Goal: Task Accomplishment & Management: Manage account settings

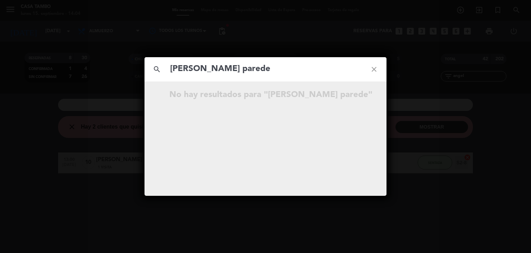
click at [225, 67] on input "[PERSON_NAME] parede" at bounding box center [266, 69] width 192 height 14
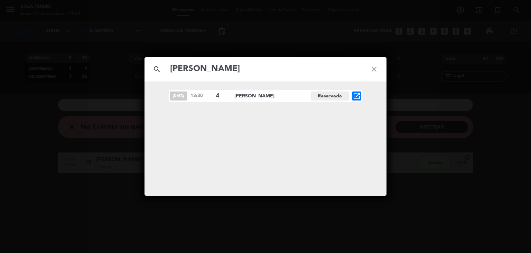
type input "[PERSON_NAME]"
click at [358, 98] on icon "open_in_new" at bounding box center [357, 96] width 8 height 8
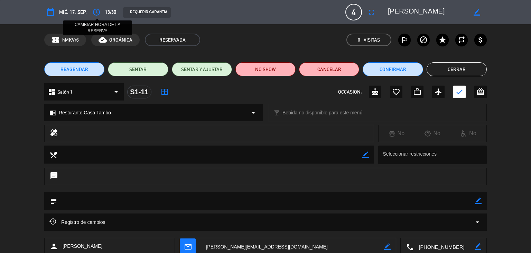
click at [99, 11] on icon "access_time" at bounding box center [96, 12] width 8 height 8
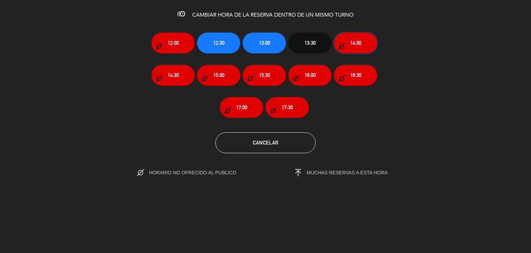
click at [350, 43] on span "14:00" at bounding box center [355, 43] width 11 height 8
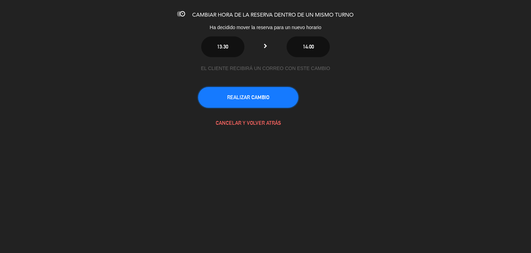
click at [278, 91] on button "REALIZAR CAMBIO" at bounding box center [248, 97] width 100 height 21
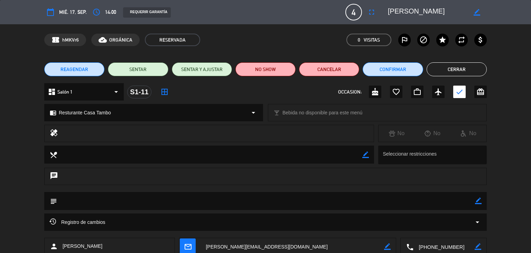
click at [467, 69] on button "Cerrar" at bounding box center [457, 69] width 60 height 14
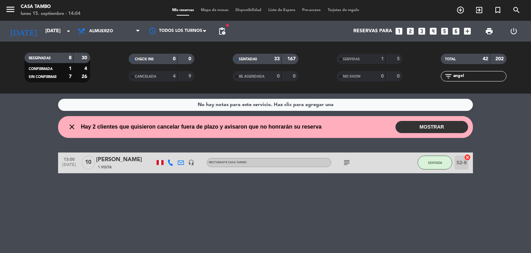
click at [437, 126] on button "MOSTRAR" at bounding box center [432, 127] width 73 height 12
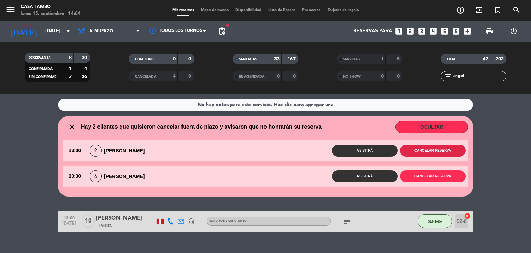
click at [434, 151] on button "Cancelar reserva" at bounding box center [433, 150] width 66 height 12
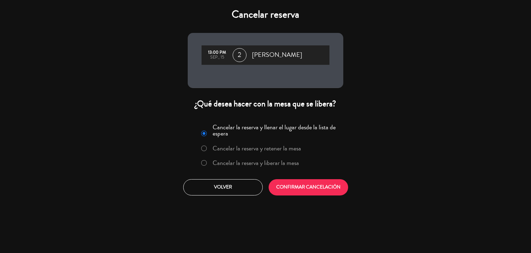
click at [291, 164] on label "Cancelar la reserva y liberar la mesa" at bounding box center [256, 163] width 86 height 6
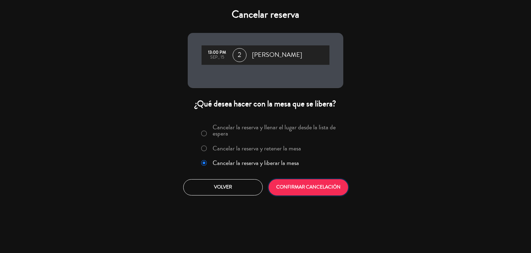
drag, startPoint x: 303, startPoint y: 184, endPoint x: 338, endPoint y: 186, distance: 35.0
click at [305, 184] on button "CONFIRMAR CANCELACIÓN" at bounding box center [309, 187] width 80 height 16
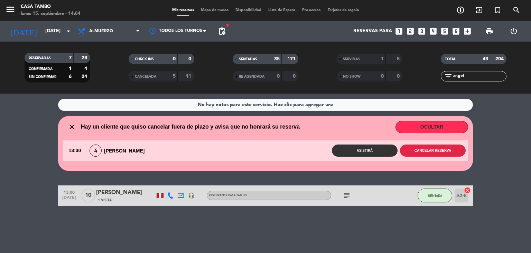
click at [452, 148] on button "Cancelar reserva" at bounding box center [433, 150] width 66 height 12
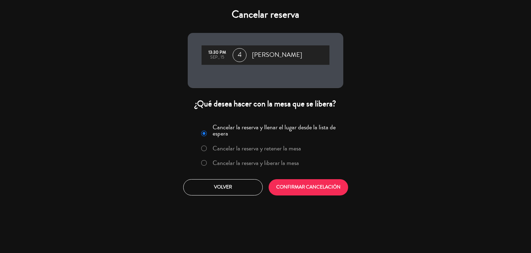
drag, startPoint x: 292, startPoint y: 158, endPoint x: 297, endPoint y: 168, distance: 11.0
click at [292, 158] on label "Cancelar la reserva y liberar la mesa" at bounding box center [250, 163] width 105 height 12
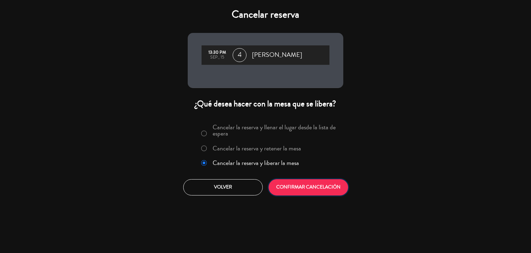
click at [312, 179] on button "CONFIRMAR CANCELACIÓN" at bounding box center [309, 187] width 80 height 16
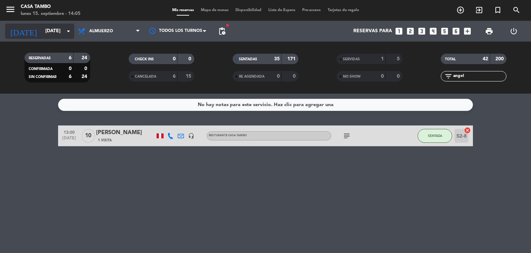
click at [57, 32] on input "[DATE]" at bounding box center [75, 31] width 66 height 12
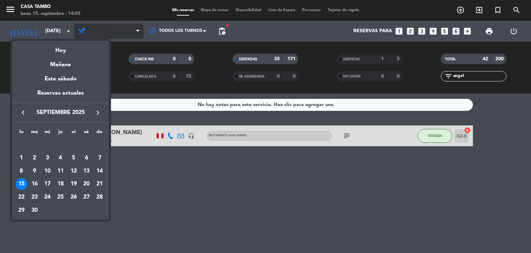
click at [88, 30] on div at bounding box center [265, 126] width 531 height 253
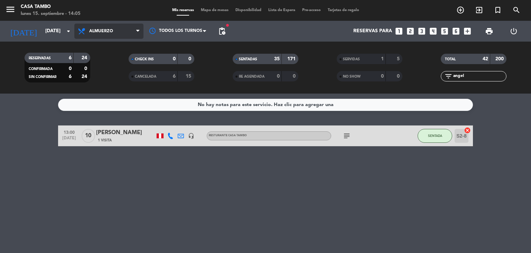
click at [97, 32] on span "Almuerzo" at bounding box center [101, 31] width 24 height 5
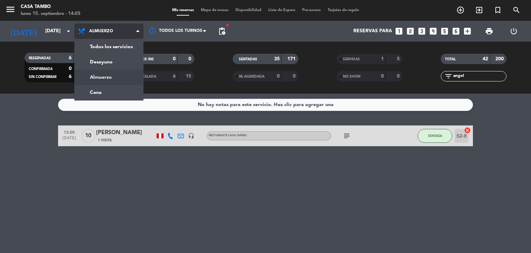
click at [97, 32] on span "Almuerzo" at bounding box center [101, 31] width 24 height 5
